Goal: Information Seeking & Learning: Learn about a topic

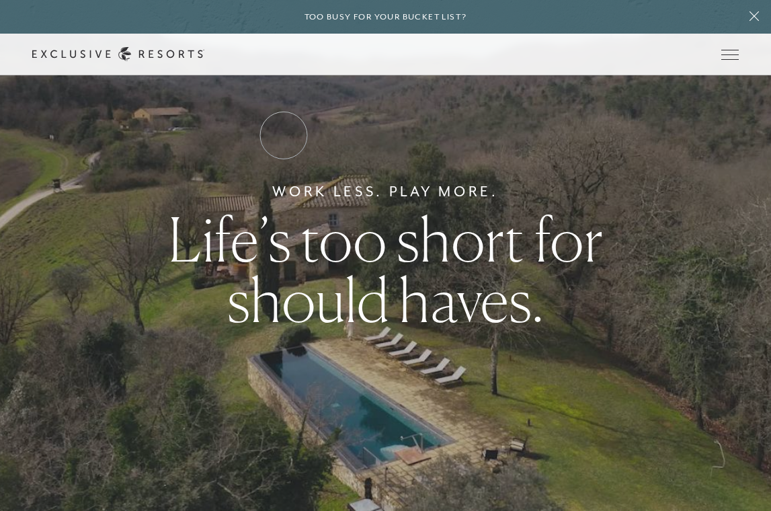
click at [0, 0] on link "Residence Collection" at bounding box center [0, 0] width 0 height 0
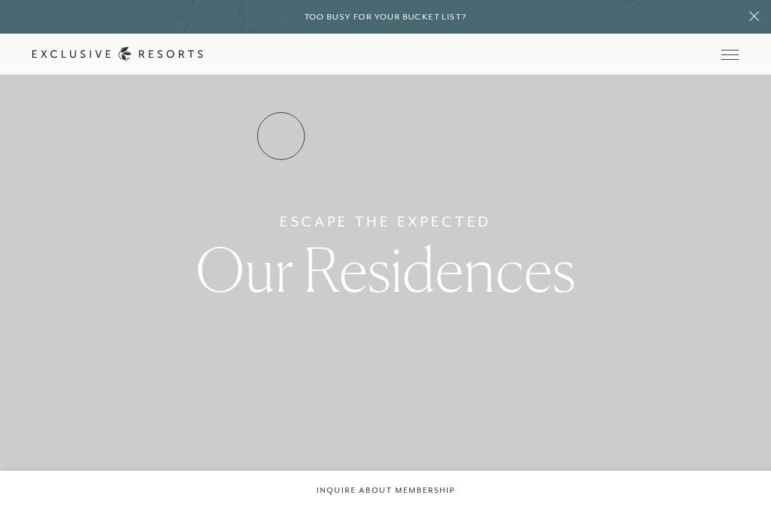
click at [0, 0] on link "Residence Collection" at bounding box center [0, 0] width 0 height 0
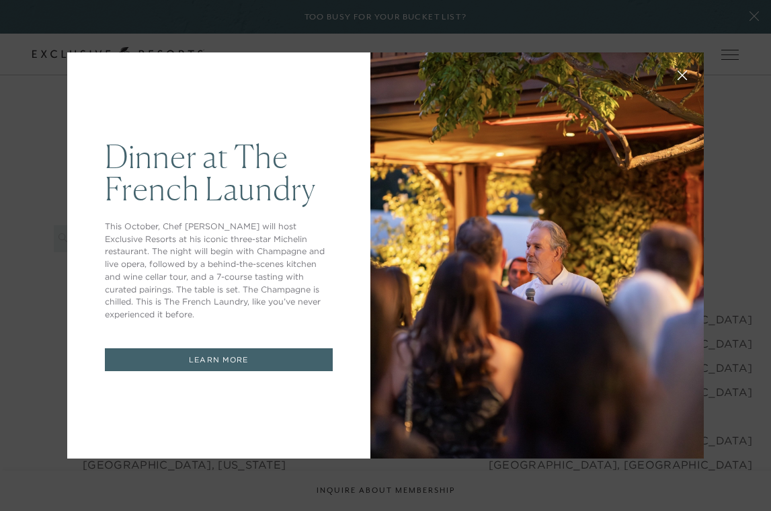
click at [682, 76] on icon at bounding box center [682, 75] width 9 height 9
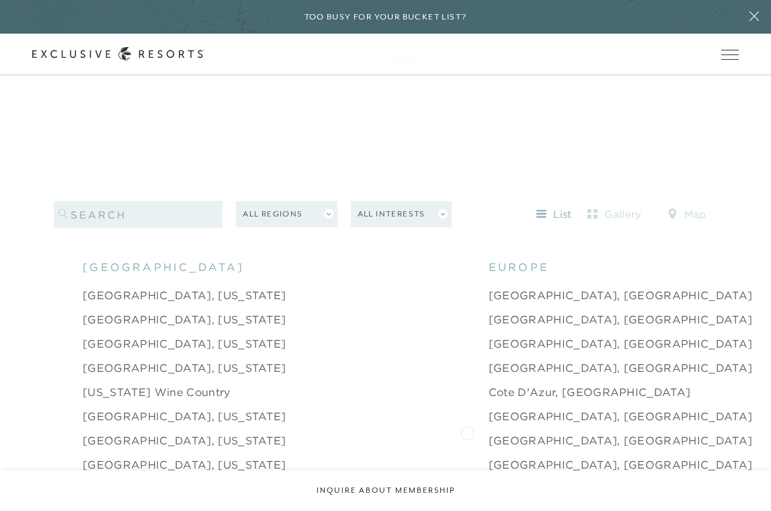
scroll to position [1222, 0]
click at [489, 382] on link "Cote d'Azur, [GEOGRAPHIC_DATA]" at bounding box center [590, 390] width 202 height 16
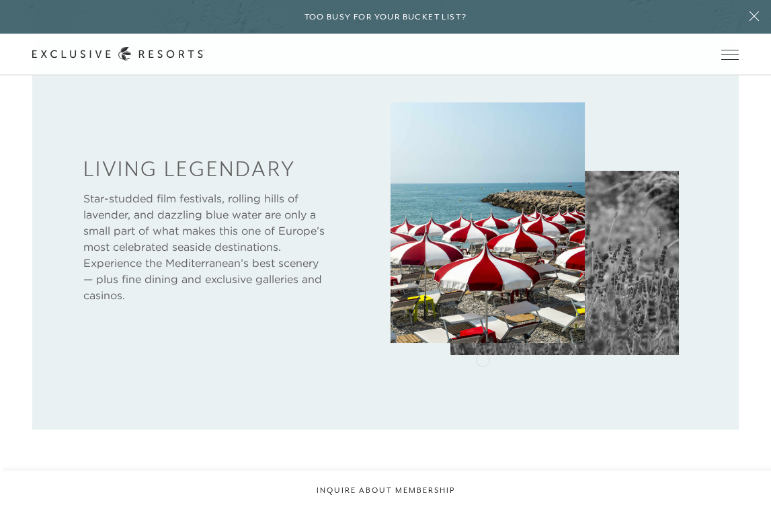
scroll to position [563, 0]
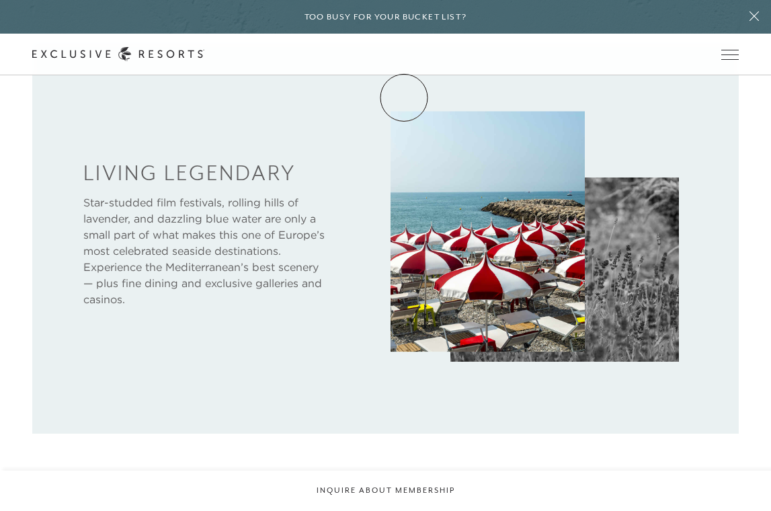
click at [0, 0] on link "Membership" at bounding box center [0, 0] width 0 height 0
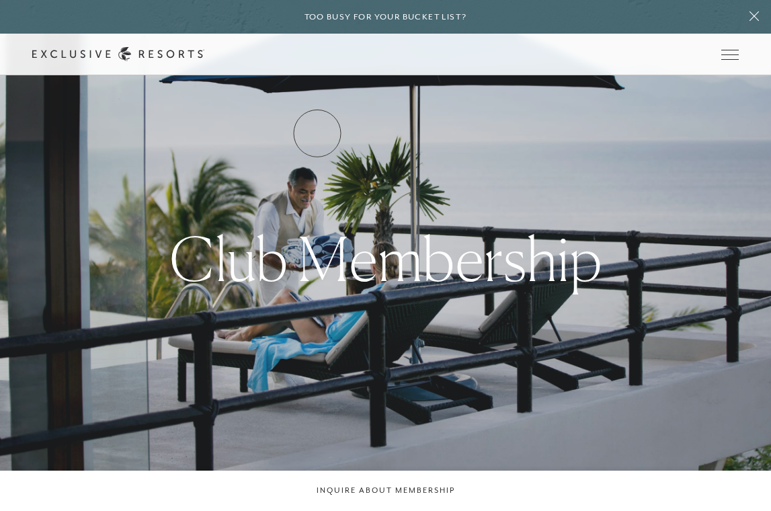
click at [0, 0] on link "How it works" at bounding box center [0, 0] width 0 height 0
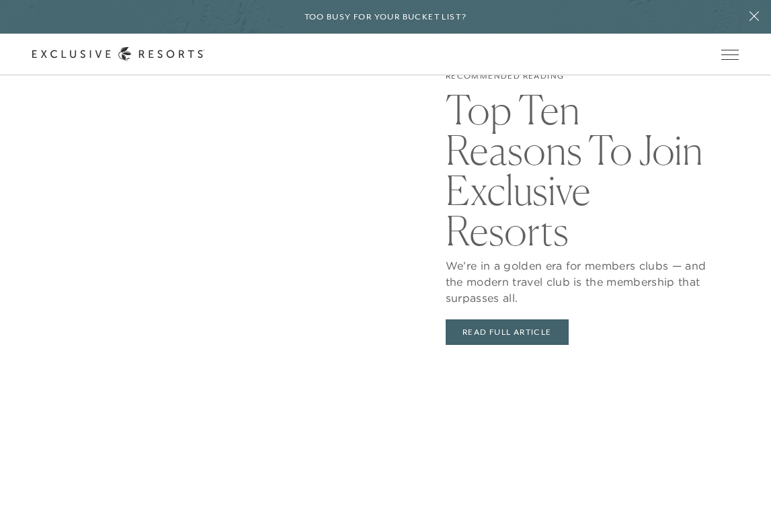
scroll to position [2817, 0]
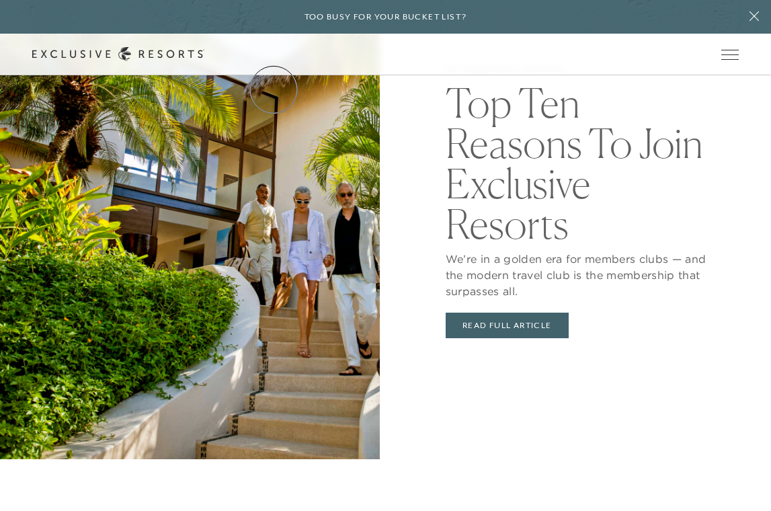
click at [0, 0] on link "Residence Collection" at bounding box center [0, 0] width 0 height 0
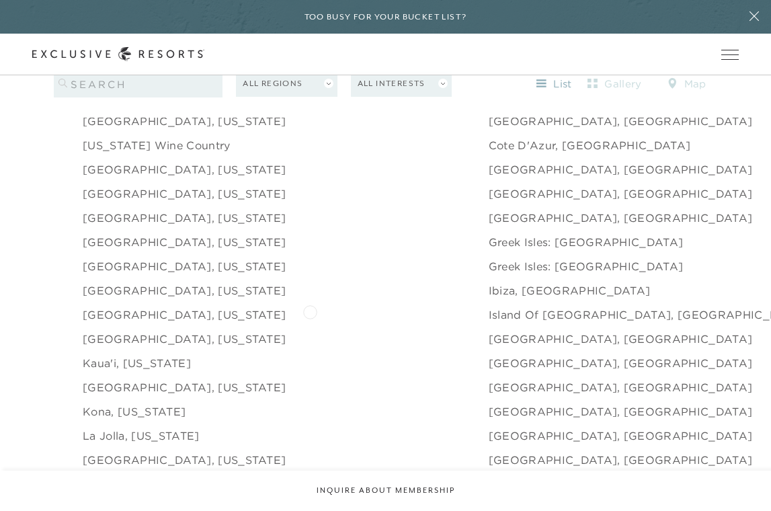
scroll to position [1399, 0]
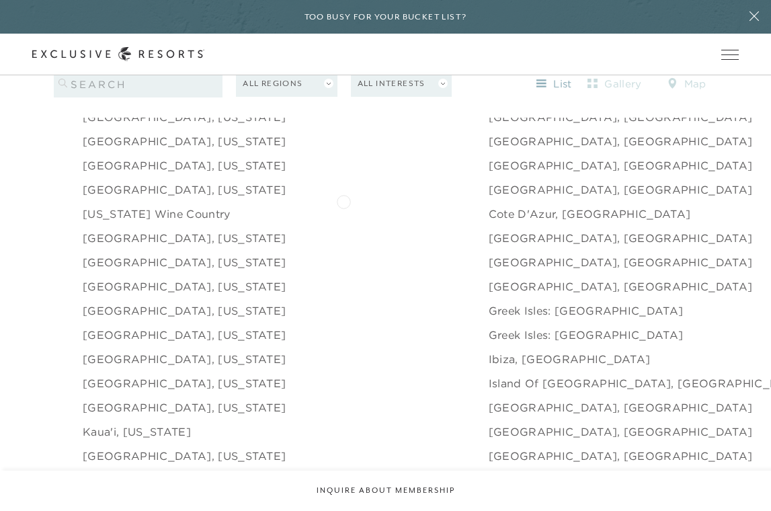
click at [489, 206] on link "Cote d'Azur, [GEOGRAPHIC_DATA]" at bounding box center [590, 214] width 202 height 16
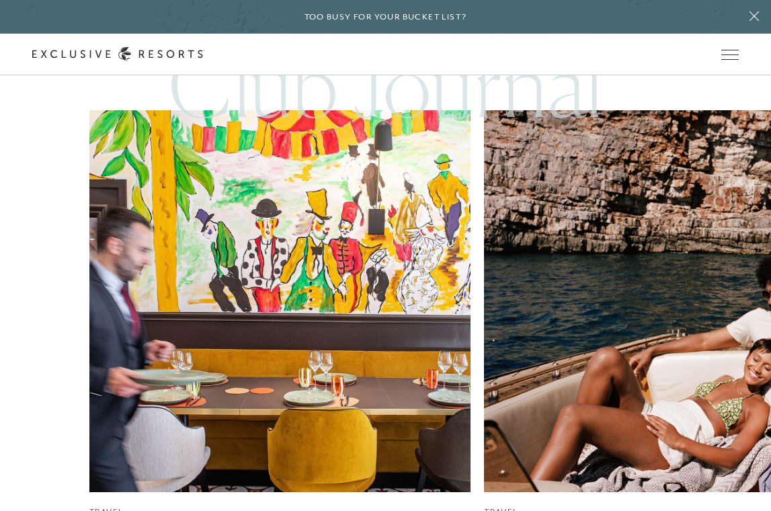
scroll to position [2191, 0]
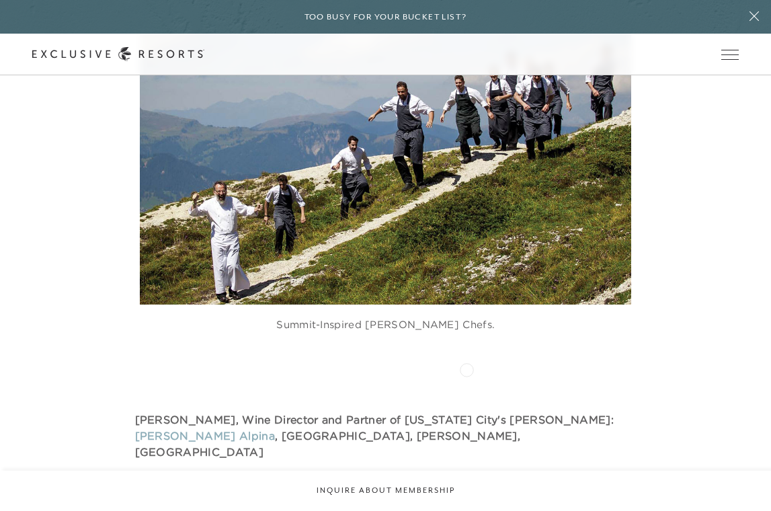
scroll to position [2191, 0]
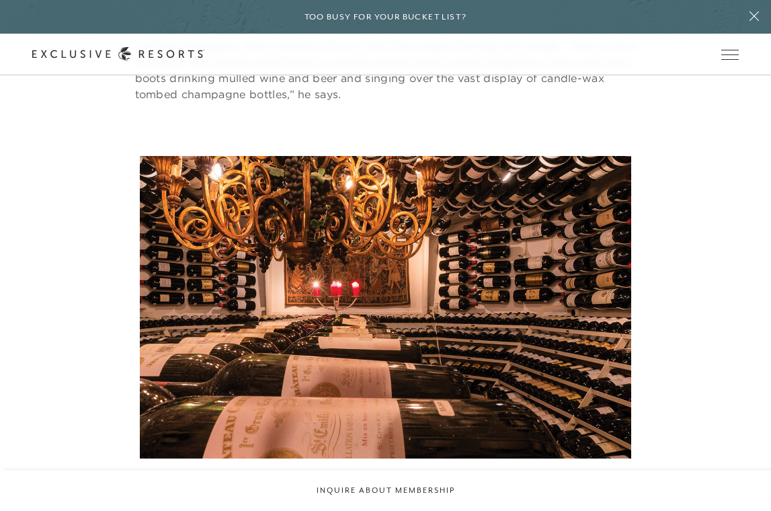
scroll to position [817, 0]
